Goal: Information Seeking & Learning: Learn about a topic

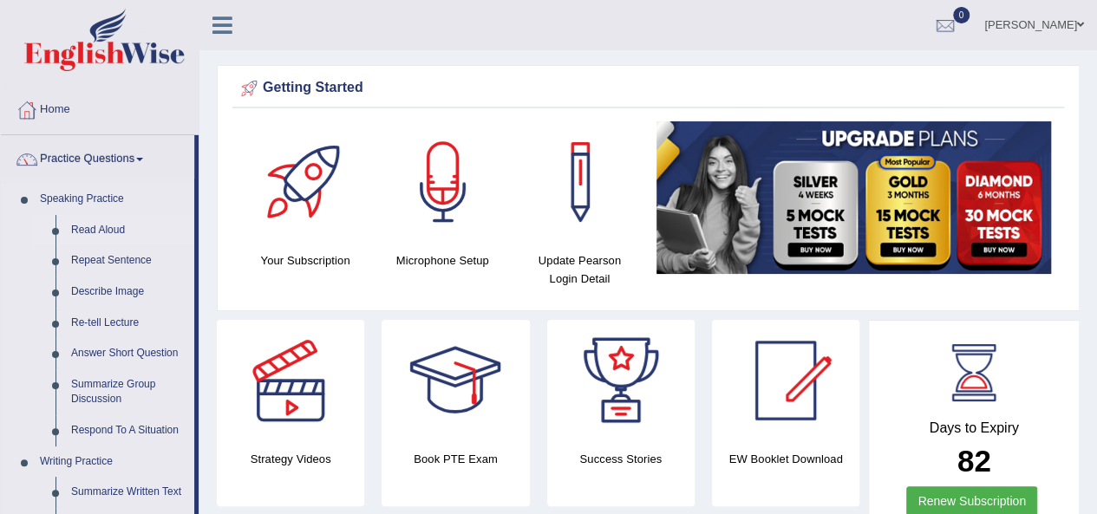
click at [101, 230] on link "Read Aloud" at bounding box center [128, 230] width 131 height 31
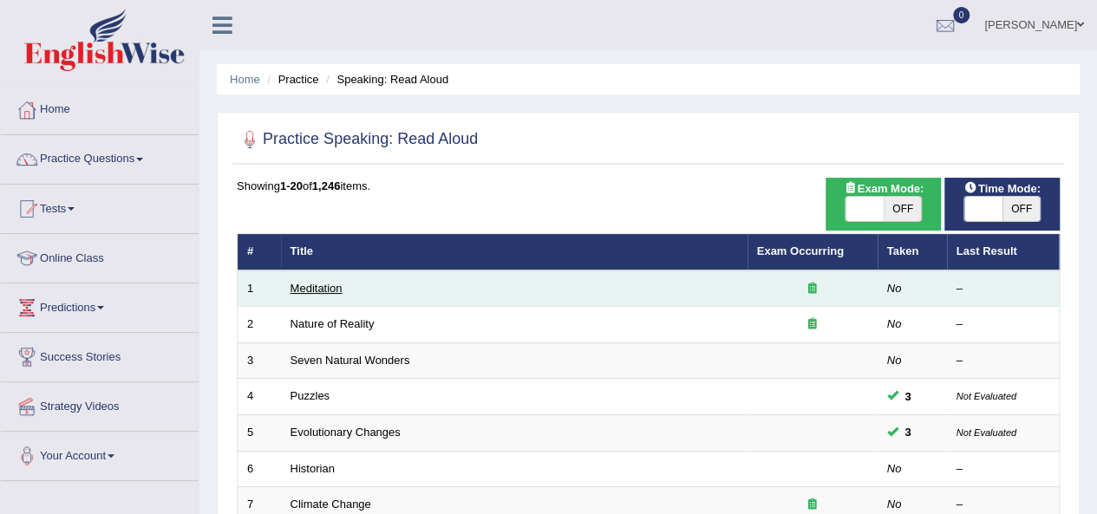
click at [319, 290] on link "Meditation" at bounding box center [317, 288] width 52 height 13
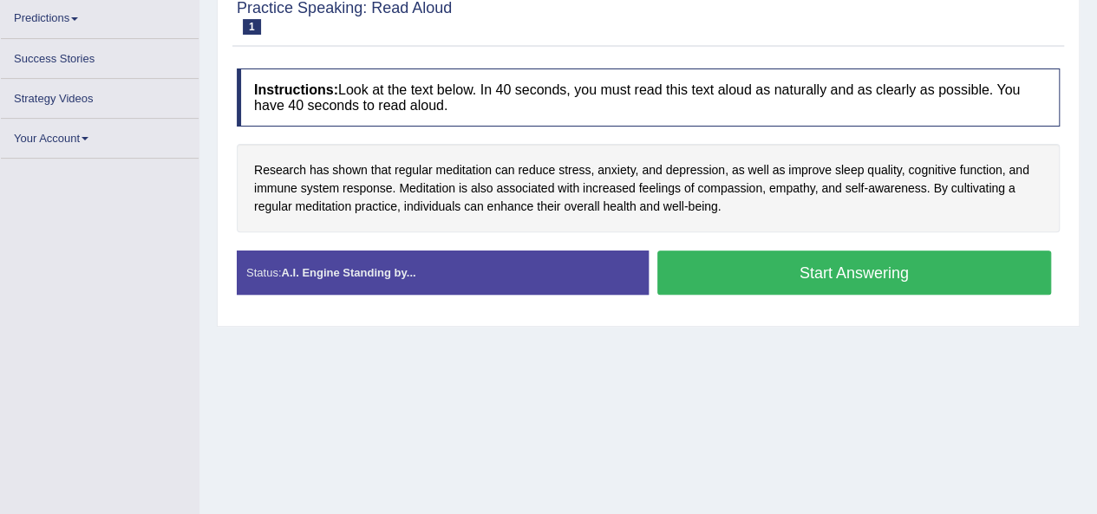
scroll to position [289, 0]
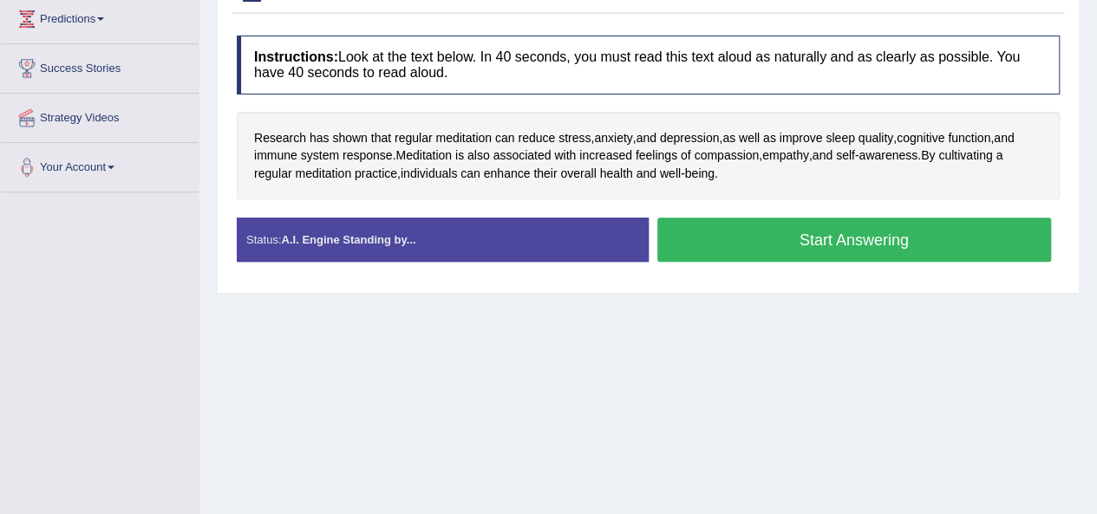
click at [890, 235] on button "Start Answering" at bounding box center [855, 240] width 395 height 44
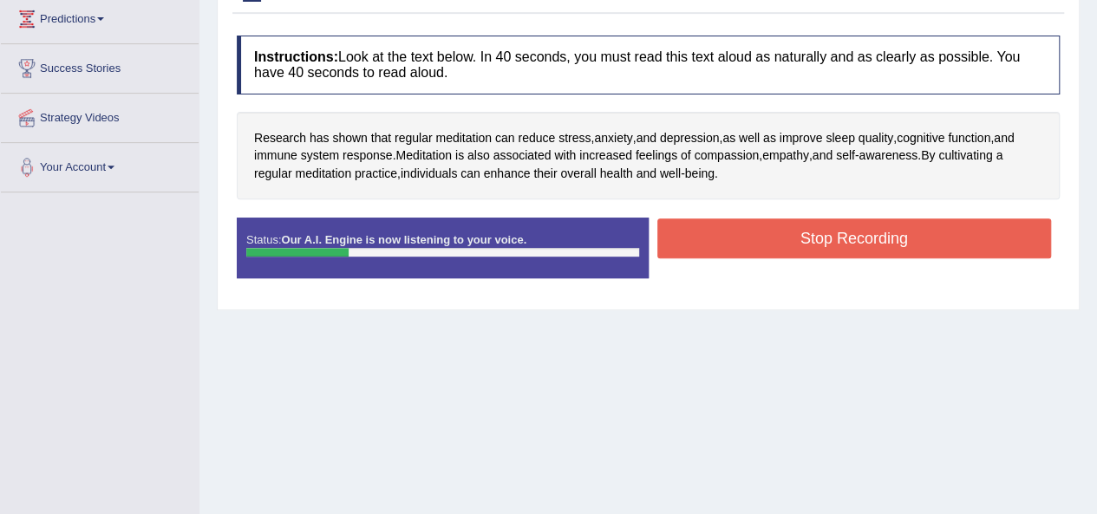
click at [809, 237] on button "Stop Recording" at bounding box center [855, 239] width 395 height 40
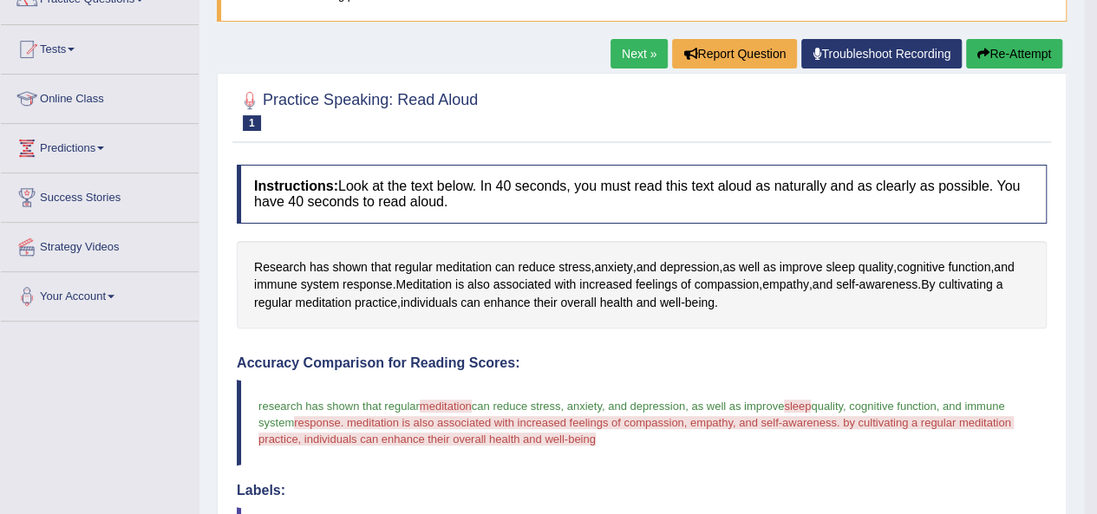
scroll to position [159, 0]
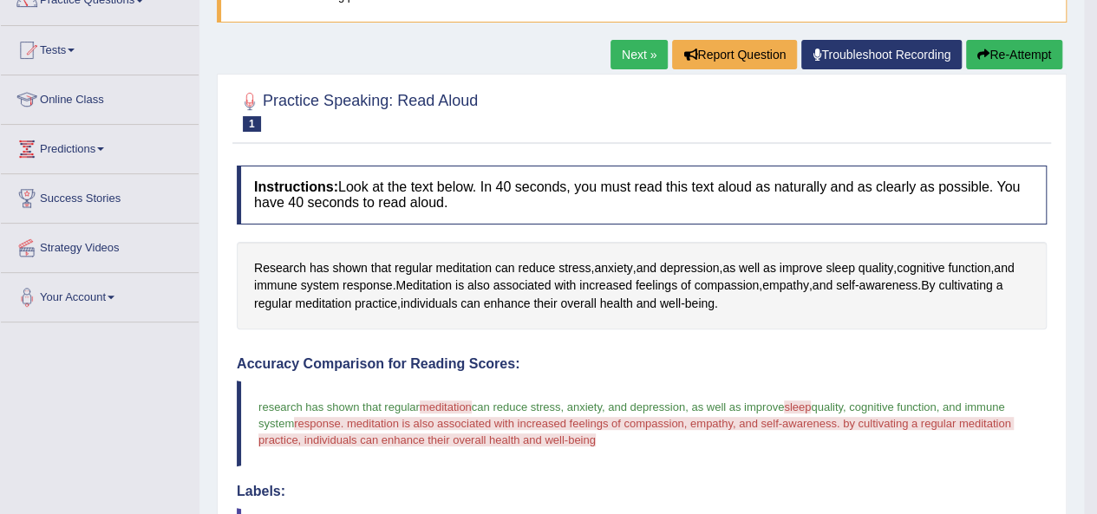
click at [640, 56] on link "Next »" at bounding box center [639, 54] width 57 height 29
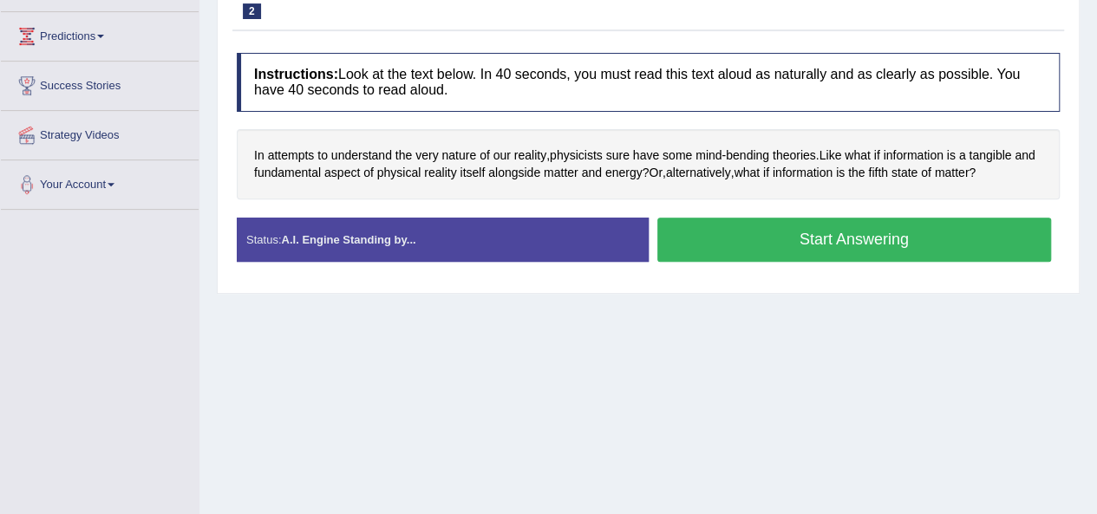
click at [761, 241] on button "Start Answering" at bounding box center [855, 240] width 395 height 44
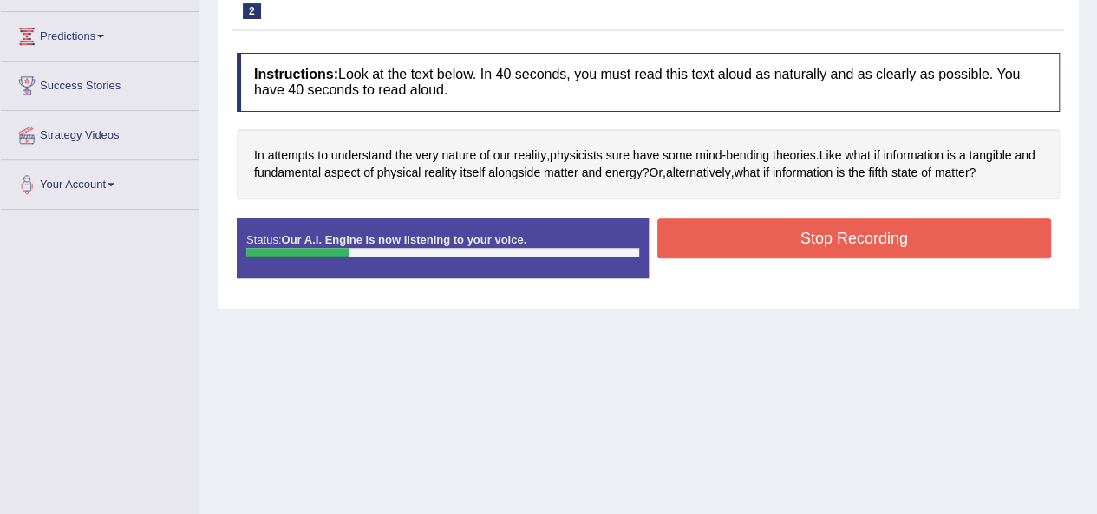
click at [857, 232] on button "Stop Recording" at bounding box center [855, 239] width 395 height 40
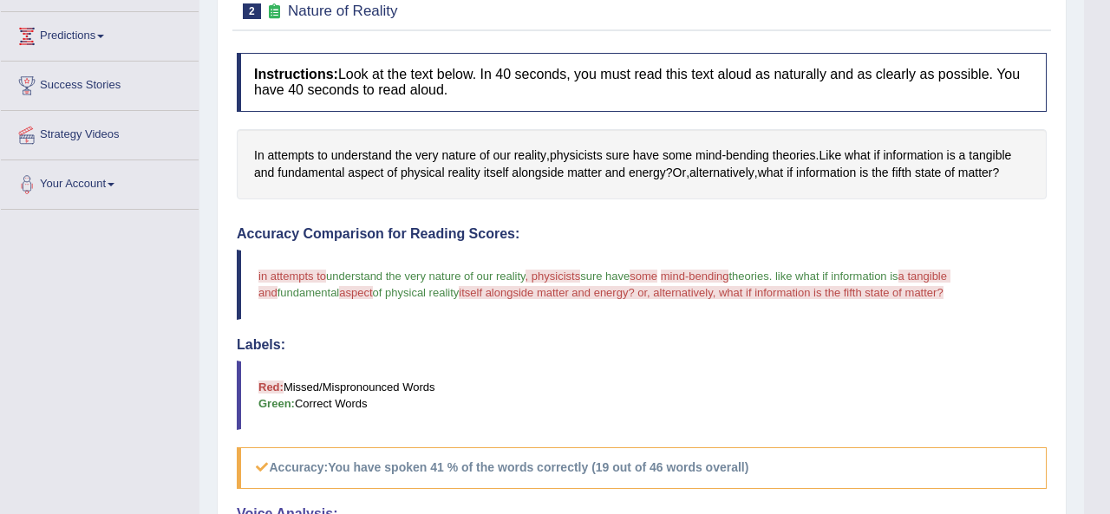
click at [1097, 252] on div "Updating answer..." at bounding box center [555, 257] width 1110 height 514
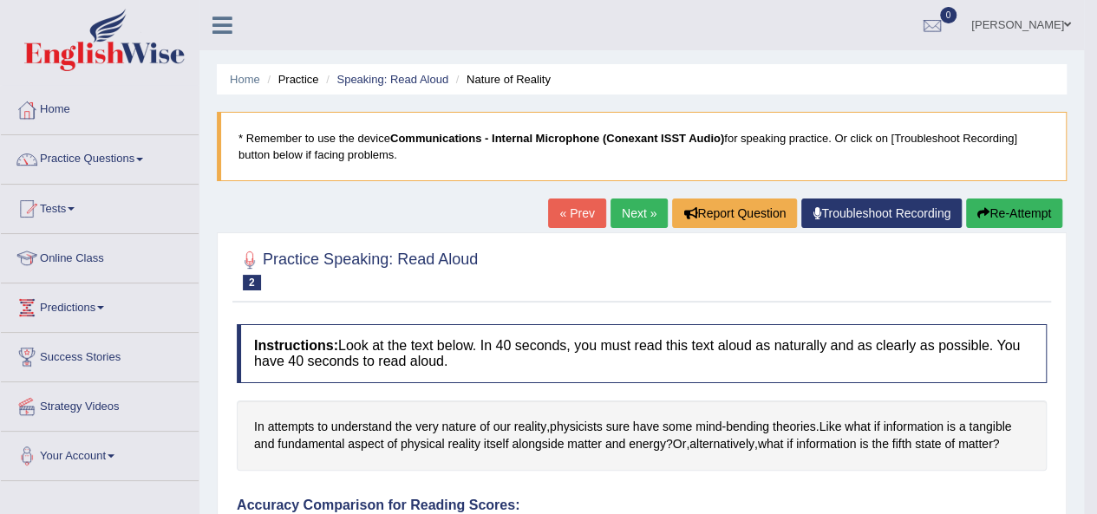
click at [1029, 214] on button "Re-Attempt" at bounding box center [1014, 213] width 96 height 29
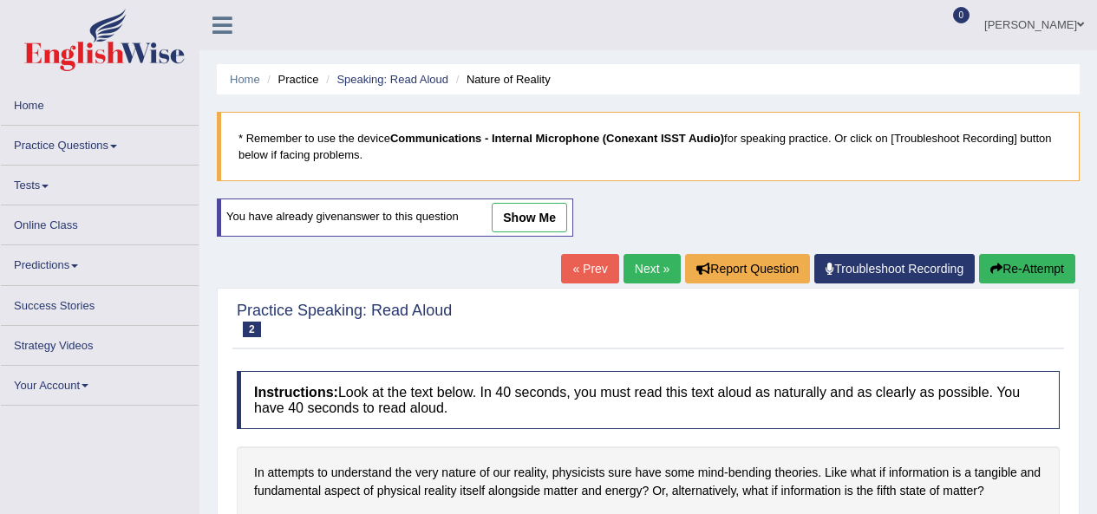
scroll to position [230, 0]
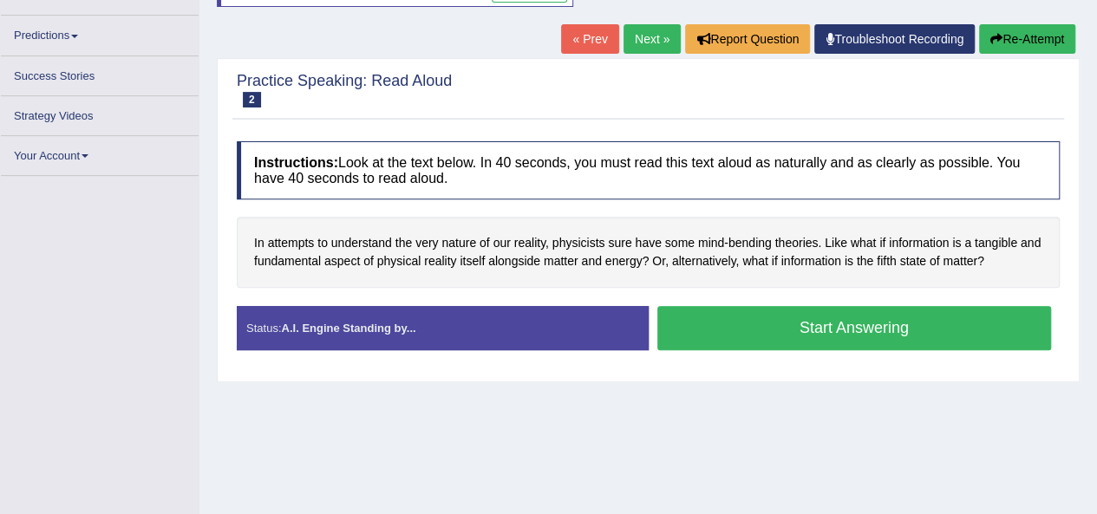
click at [886, 325] on button "Start Answering" at bounding box center [855, 328] width 395 height 44
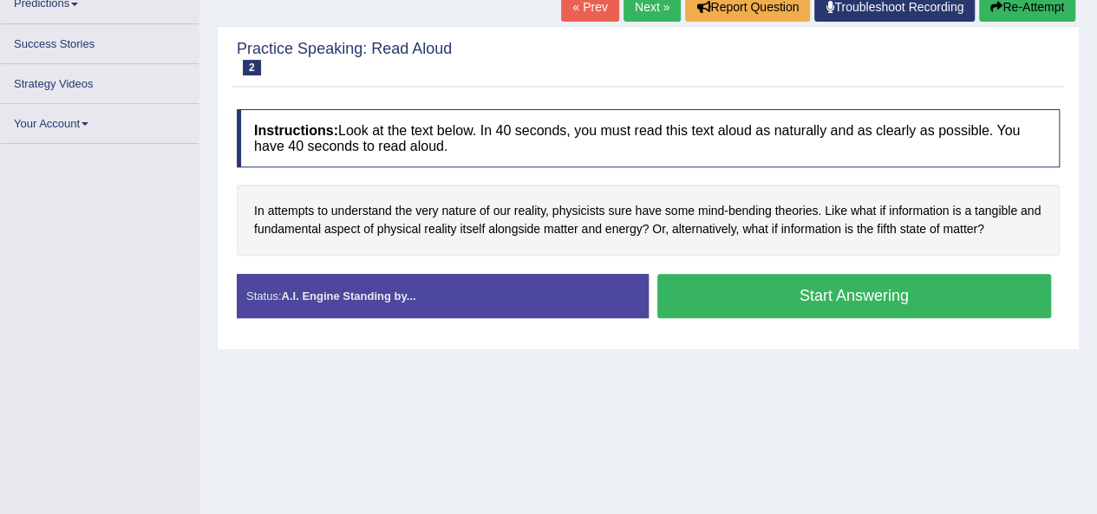
scroll to position [0, 0]
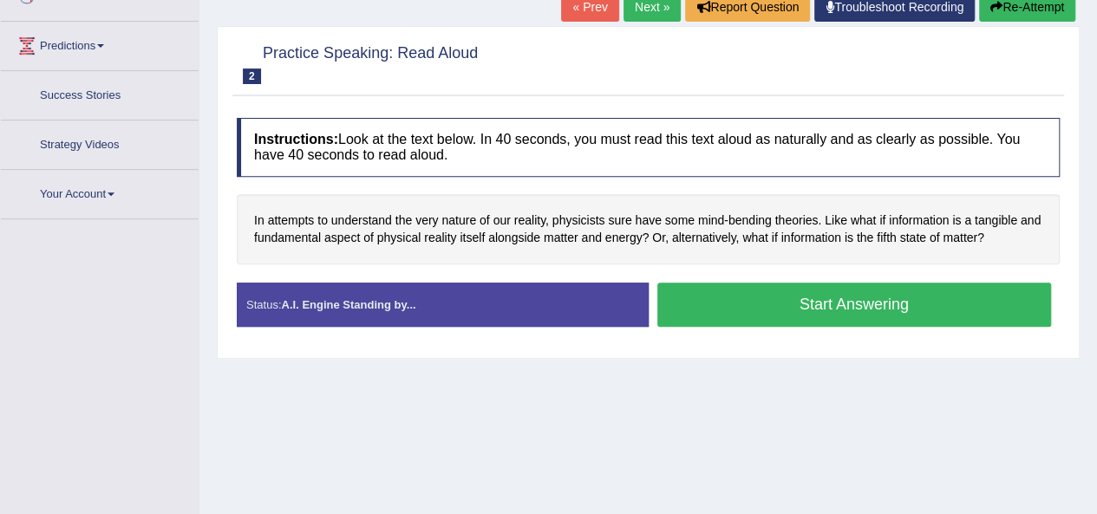
click at [874, 304] on button "Start Answering" at bounding box center [855, 305] width 395 height 44
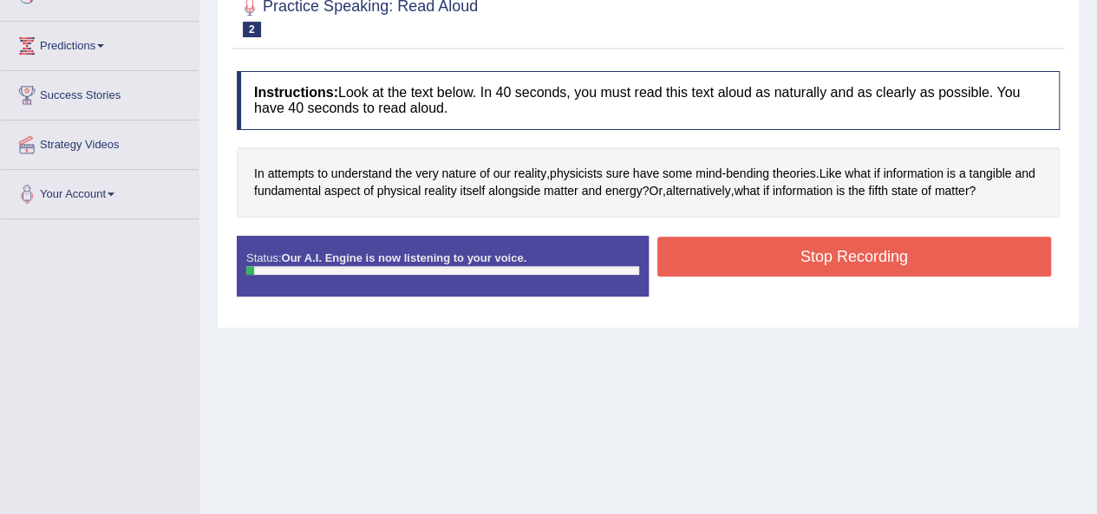
click at [780, 262] on button "Stop Recording" at bounding box center [855, 257] width 395 height 40
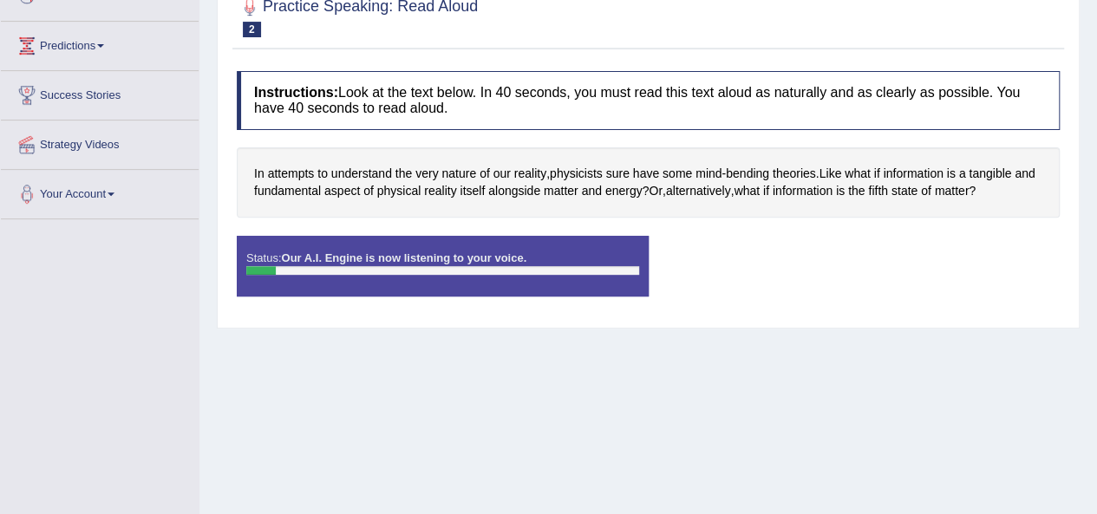
scroll to position [90, 0]
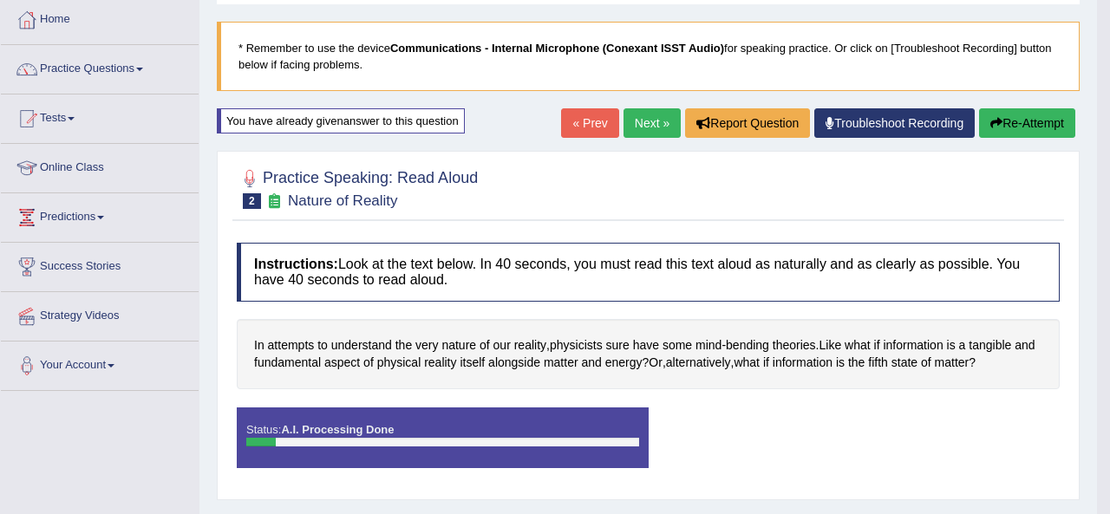
click at [0, 0] on div "Saving your answer..." at bounding box center [0, 0] width 0 height 0
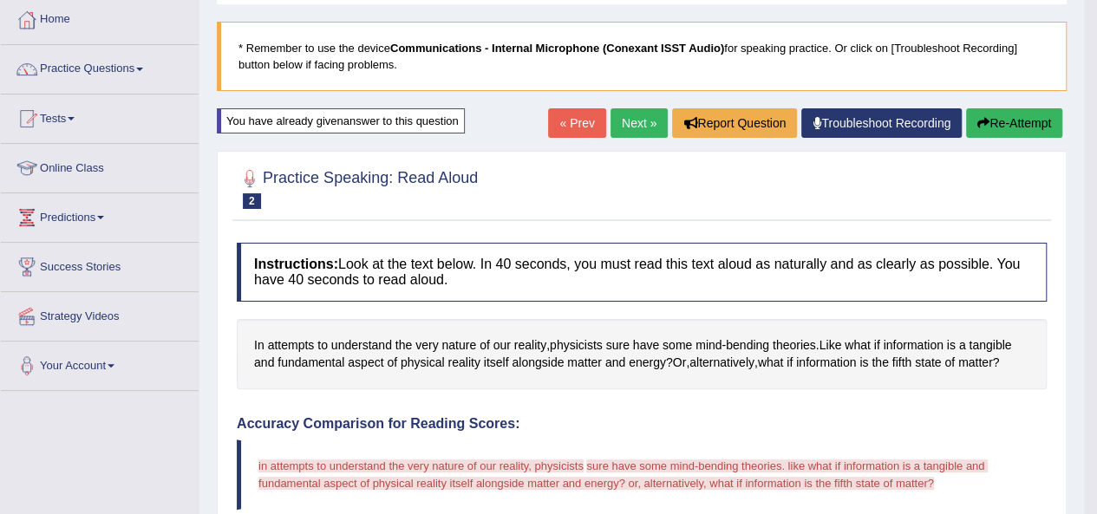
click at [1011, 126] on button "Re-Attempt" at bounding box center [1014, 122] width 96 height 29
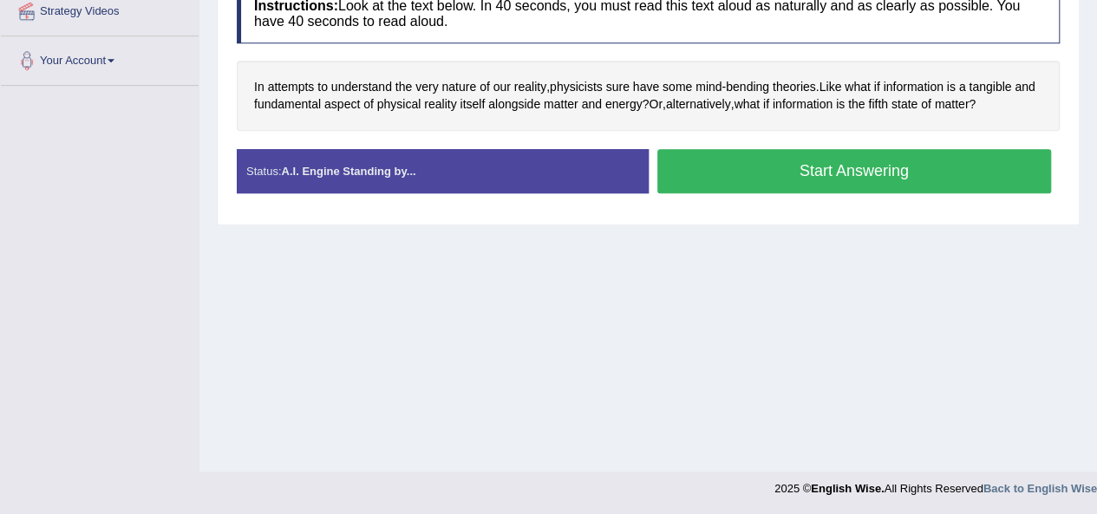
click at [782, 174] on button "Start Answering" at bounding box center [855, 171] width 395 height 44
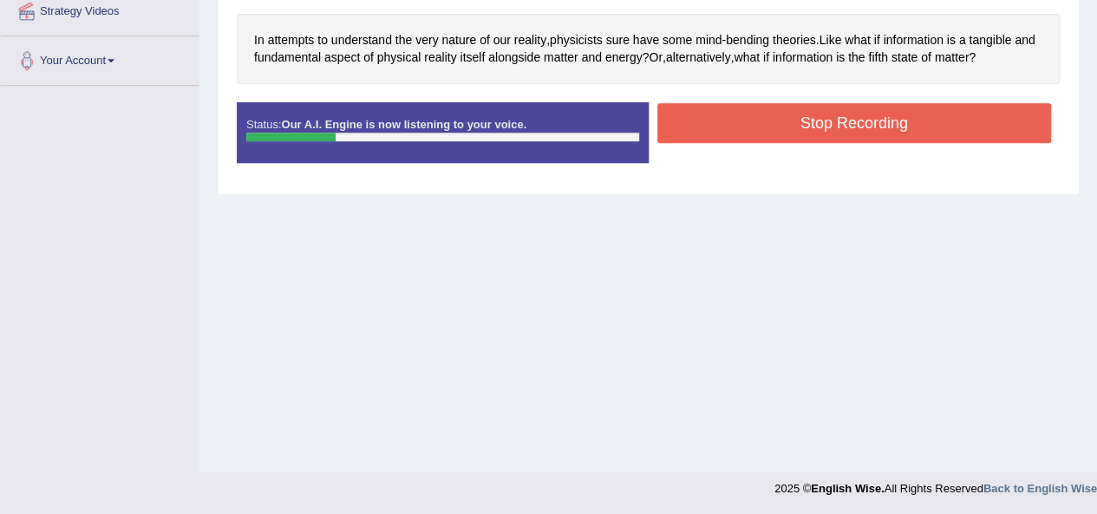
click at [814, 146] on div "Status: Our A.I. Engine is now listening to your voice. Start Answering Stop Re…" at bounding box center [648, 141] width 823 height 78
click at [816, 127] on button "Stop Recording" at bounding box center [855, 123] width 395 height 40
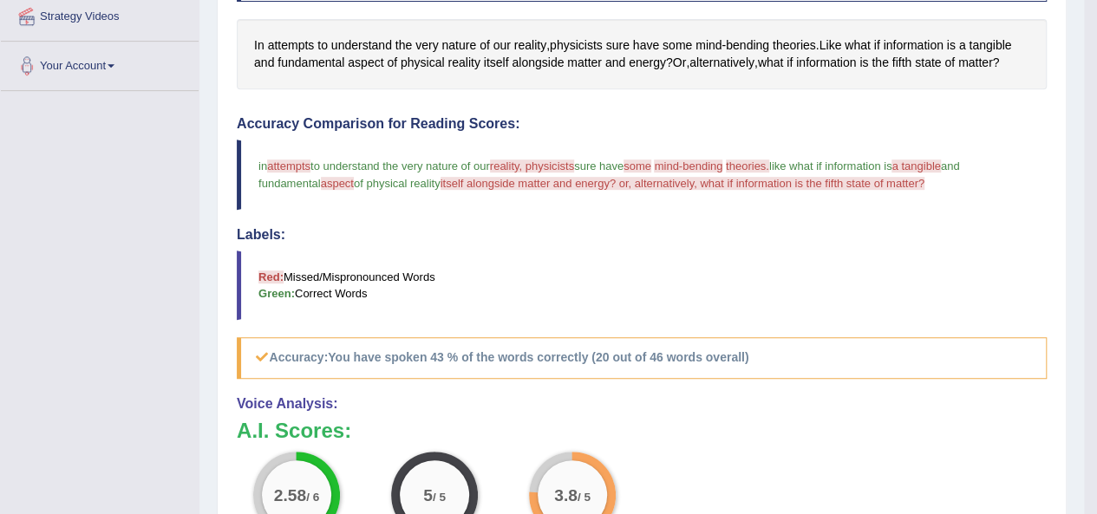
scroll to position [590, 0]
